Goal: Check status

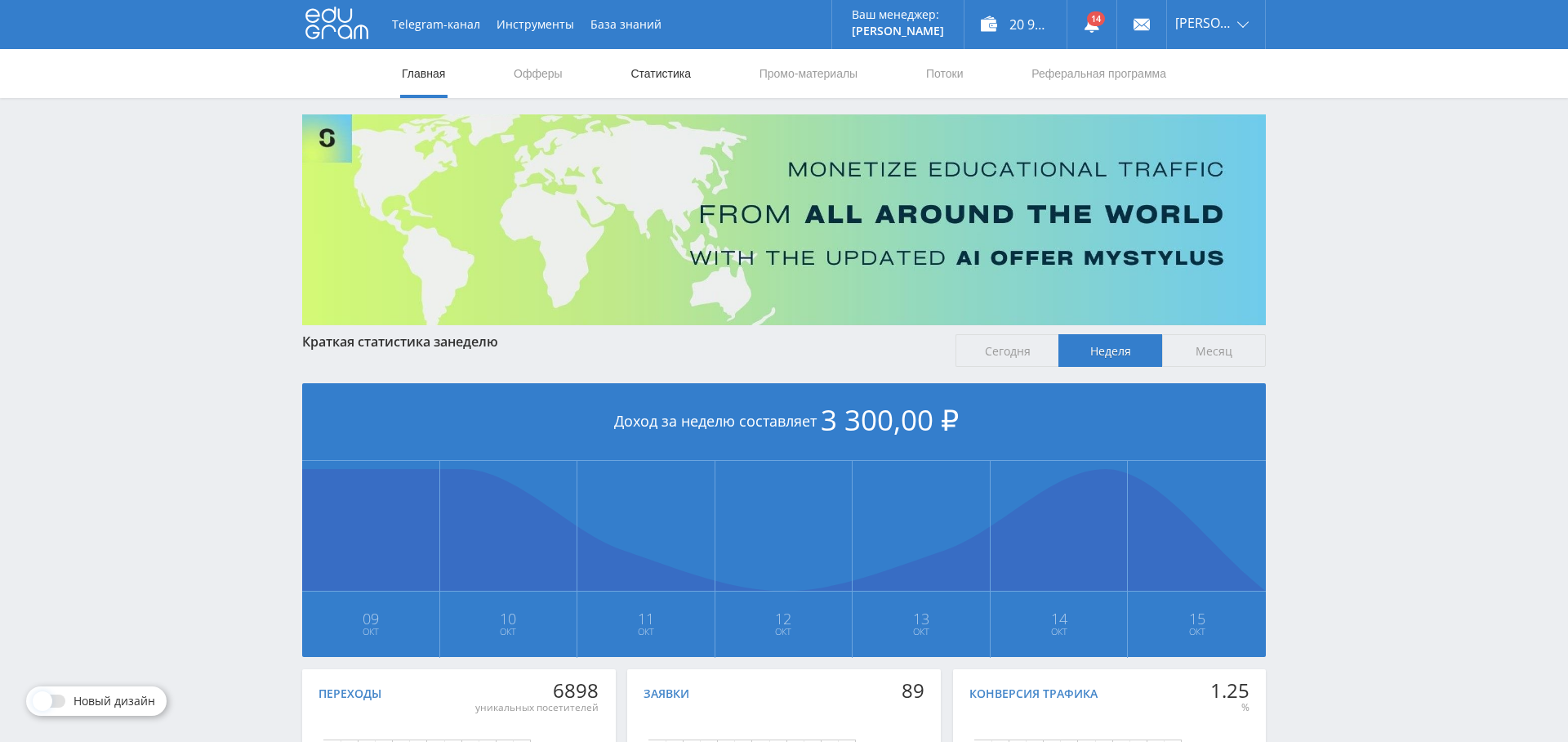
click at [675, 53] on link "Статистика" at bounding box center [661, 74] width 63 height 49
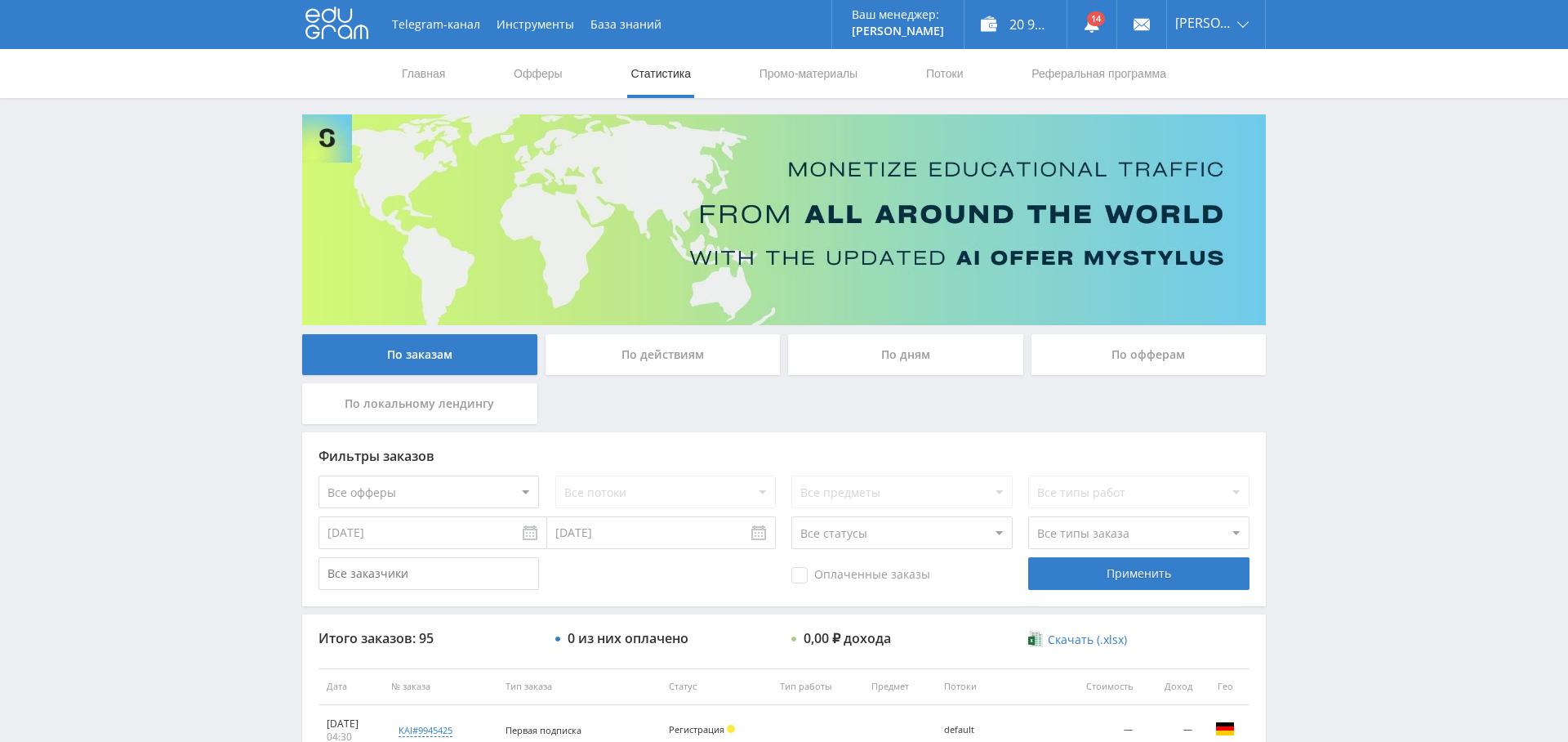
click at [935, 356] on div "По дням" at bounding box center [906, 354] width 235 height 41
click at [0, 0] on input "По дням" at bounding box center [0, 0] width 0 height 0
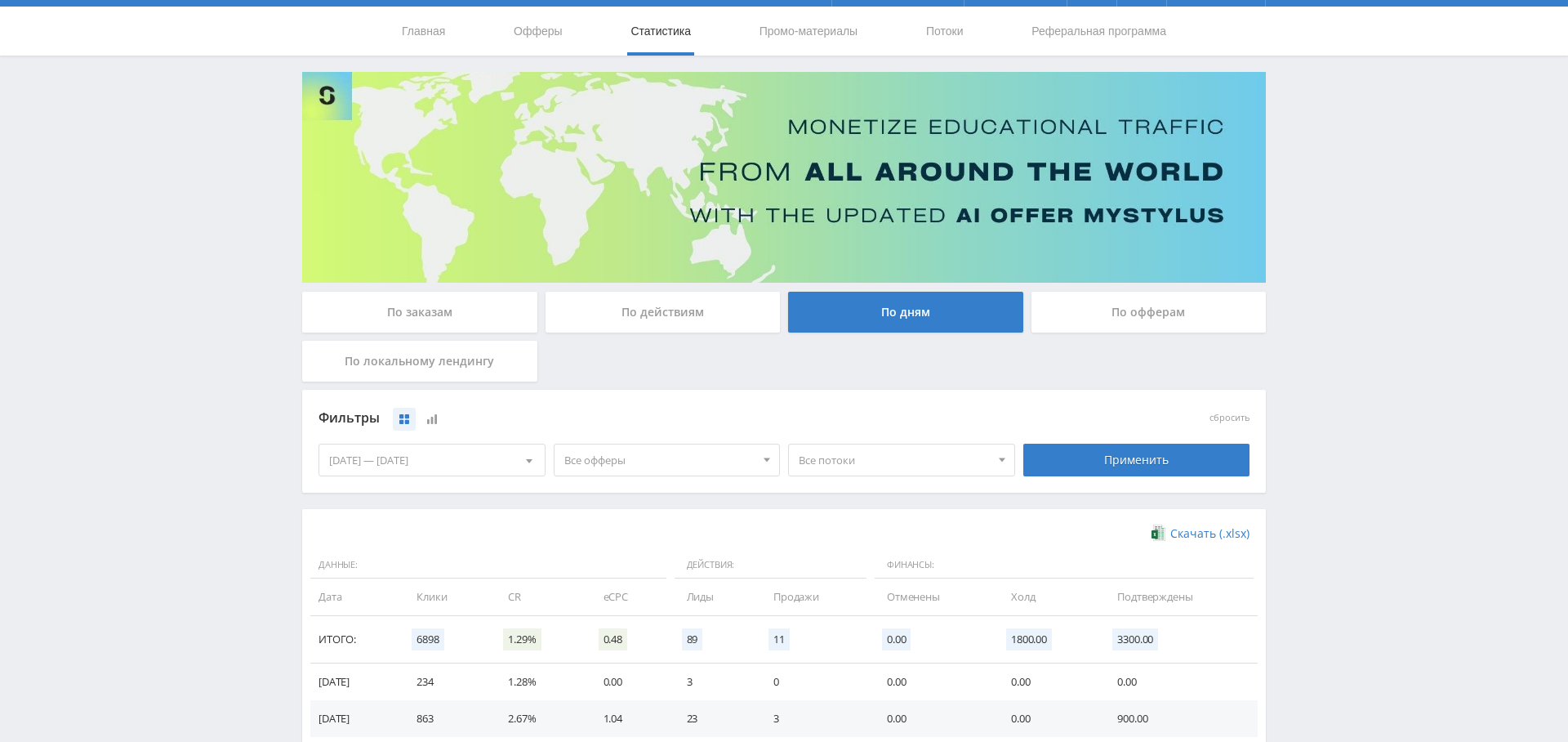
scroll to position [41, 0]
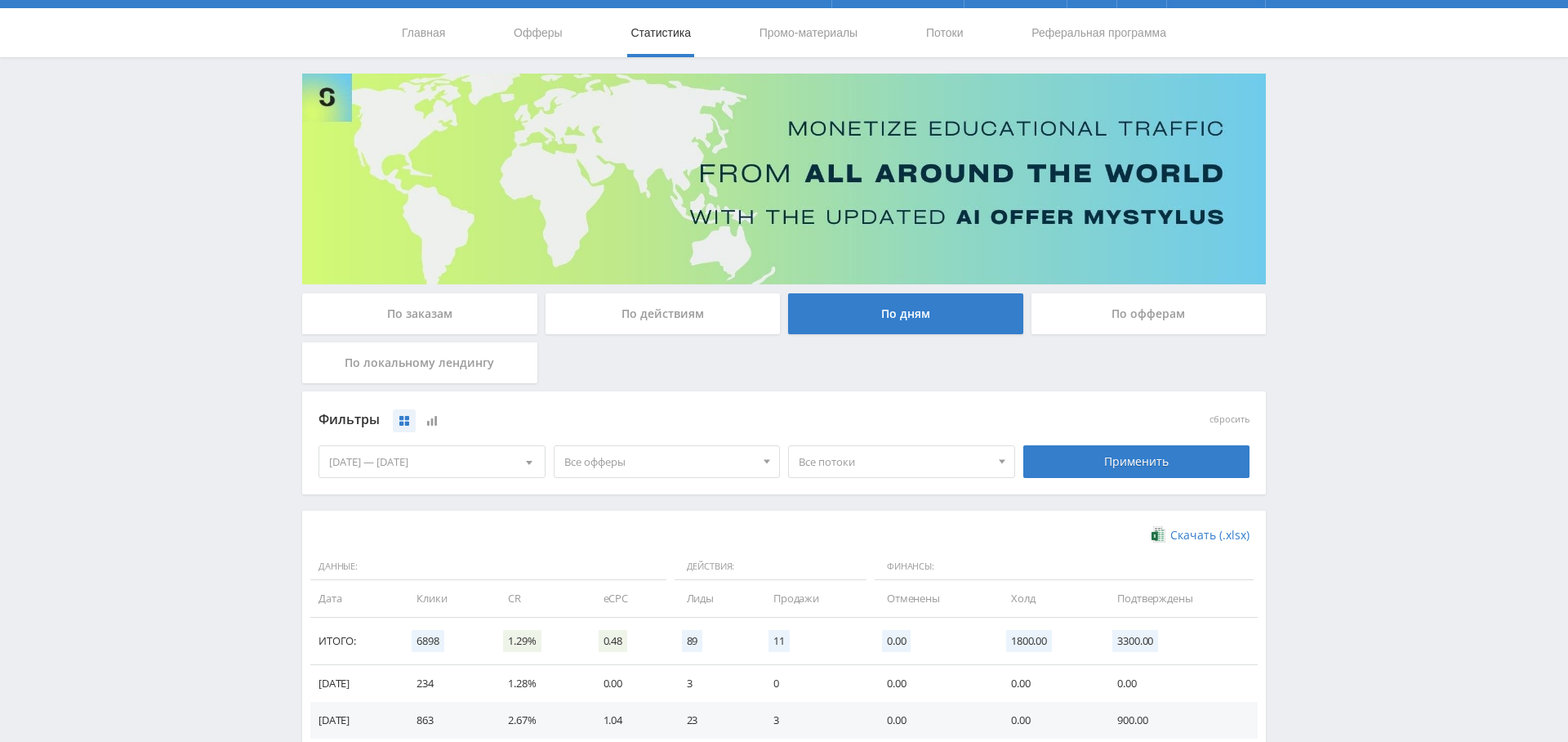
click at [906, 37] on nav "Главная Офферы Статистика Промо-материалы Потоки Реферальная программа" at bounding box center [784, 33] width 768 height 49
click at [928, 38] on link "Потоки" at bounding box center [945, 33] width 41 height 49
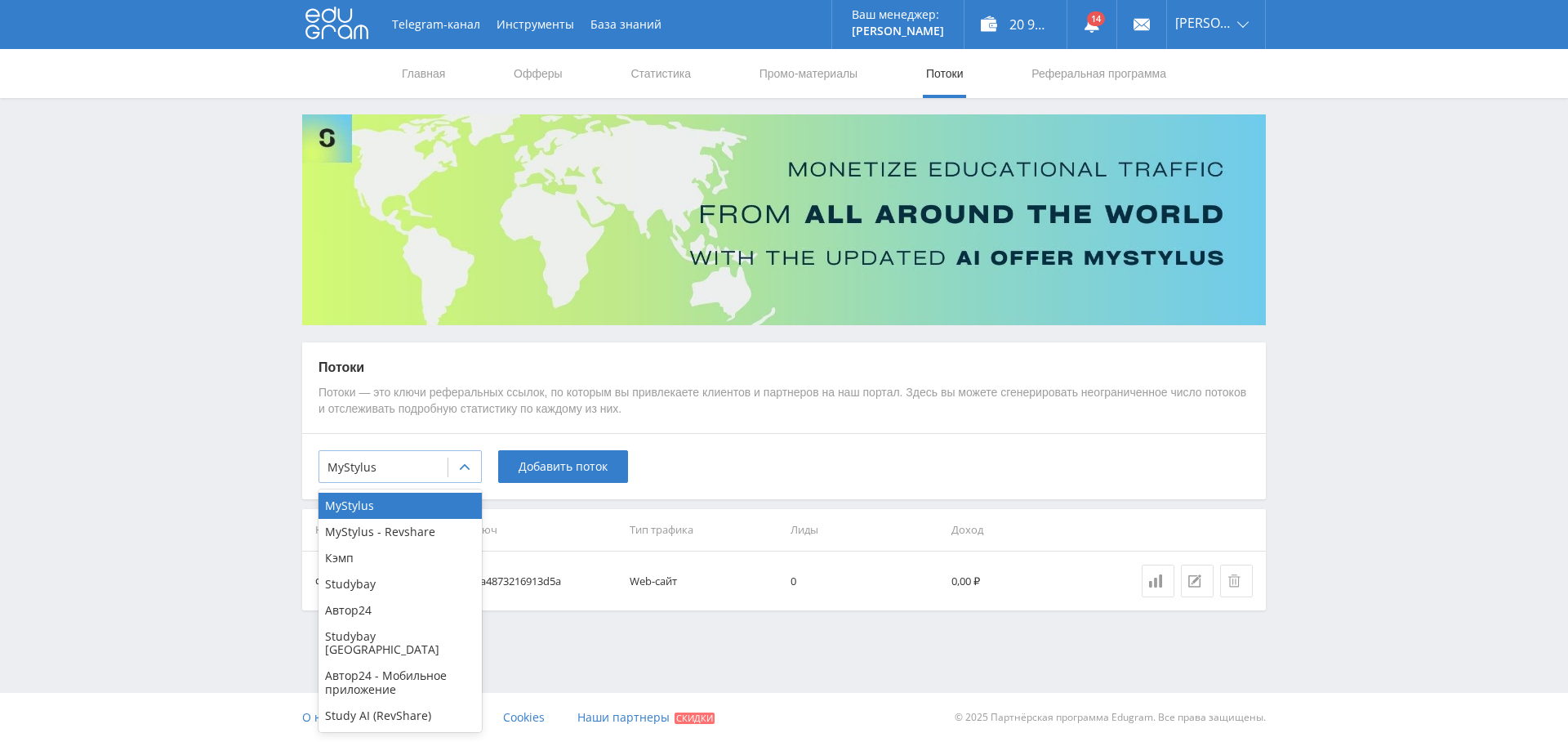
click at [398, 461] on div at bounding box center [383, 467] width 112 height 17
click at [395, 558] on div "Кэмп" at bounding box center [399, 557] width 163 height 26
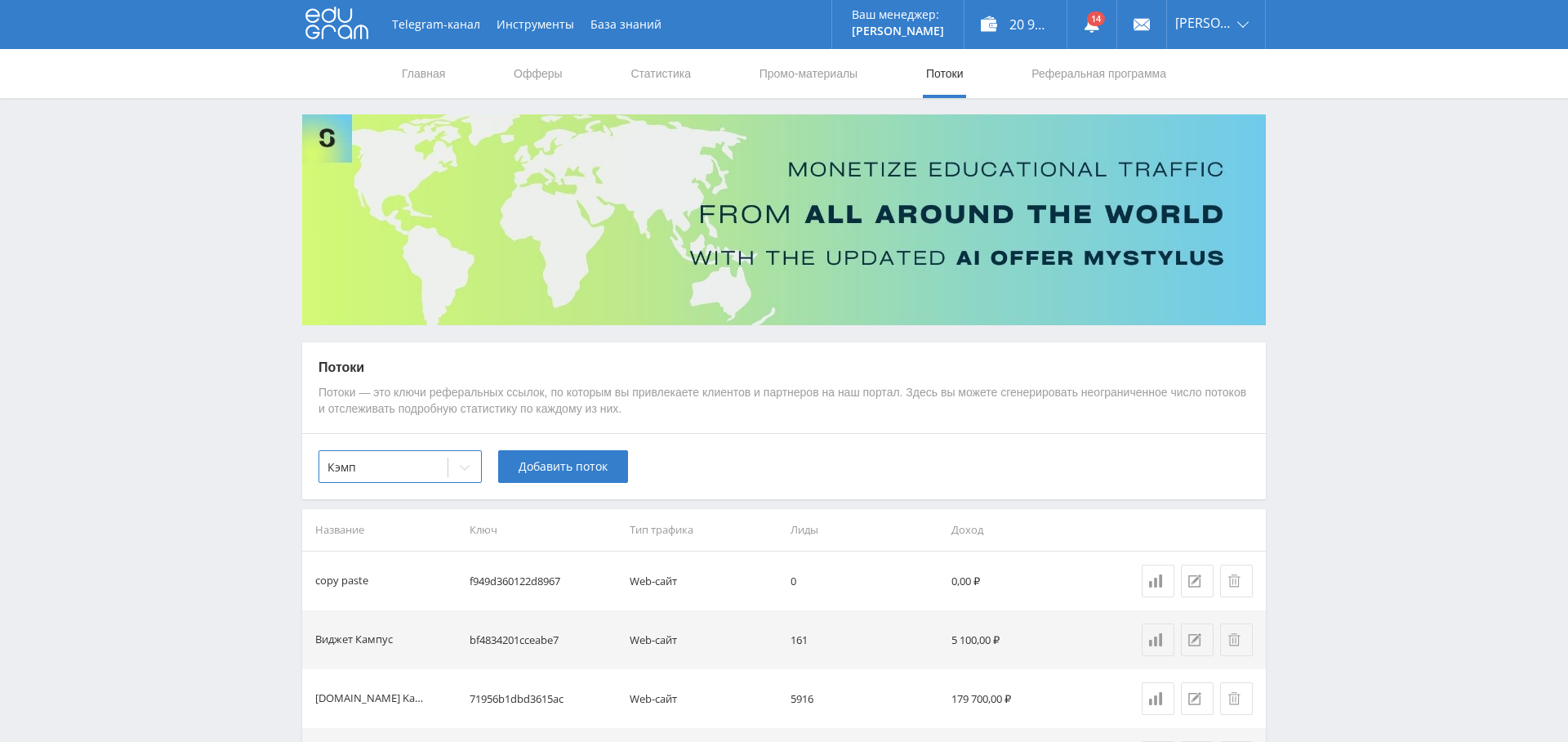
scroll to position [125, 0]
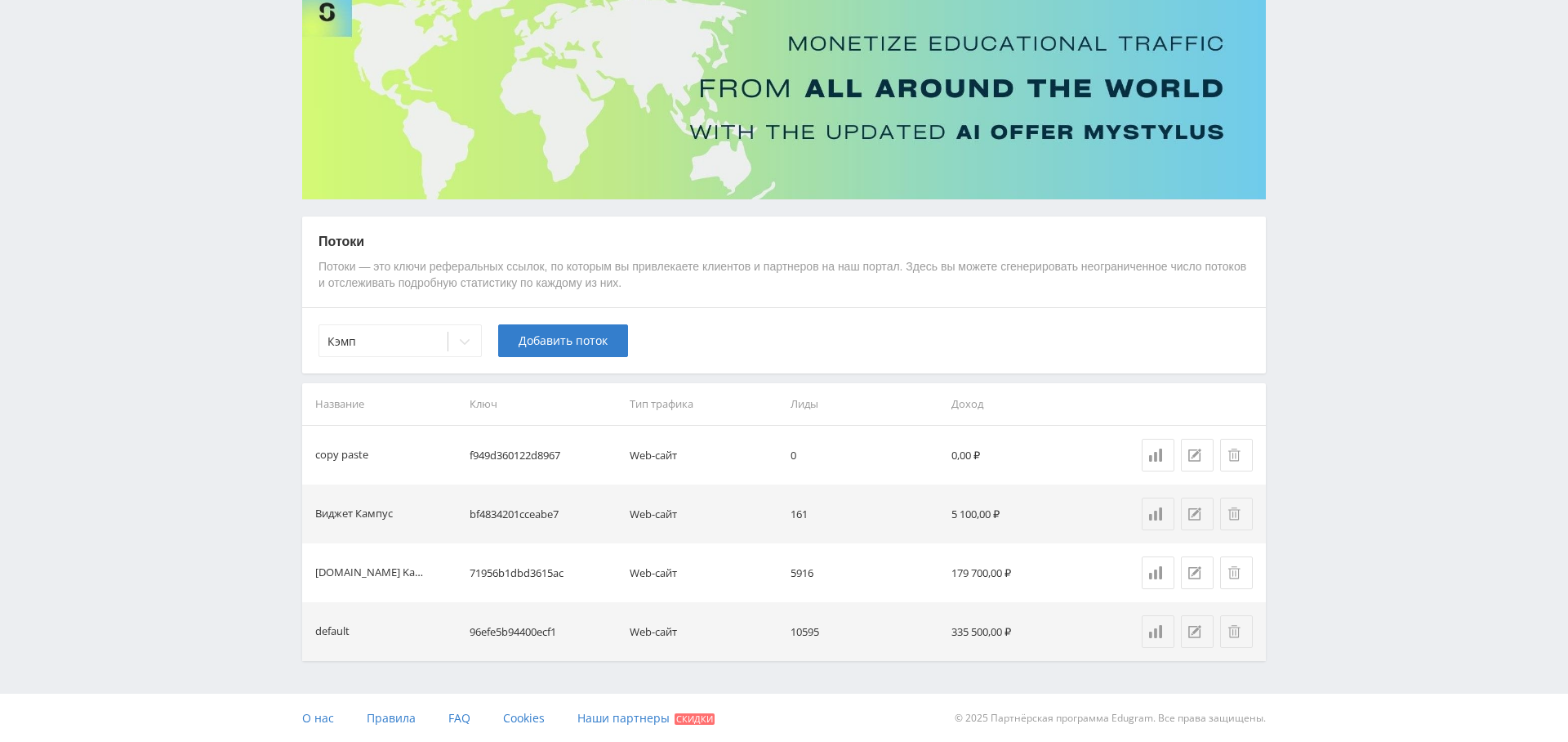
click at [529, 452] on td "f949d360122d8967" at bounding box center [543, 455] width 161 height 59
copy td "f949d360122d8967"
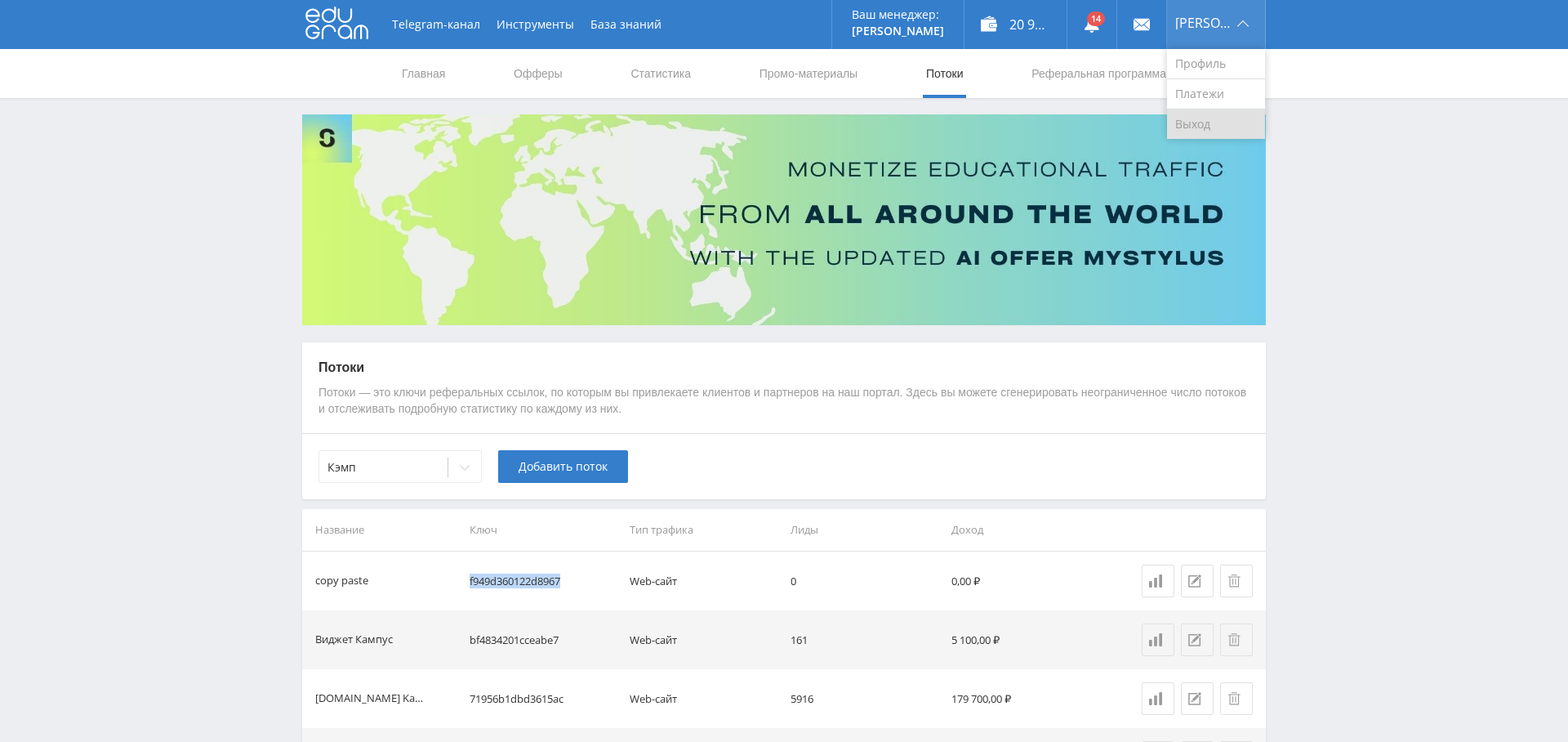
click at [1207, 124] on link "Выход" at bounding box center [1215, 124] width 98 height 30
